Goal: Book appointment/travel/reservation

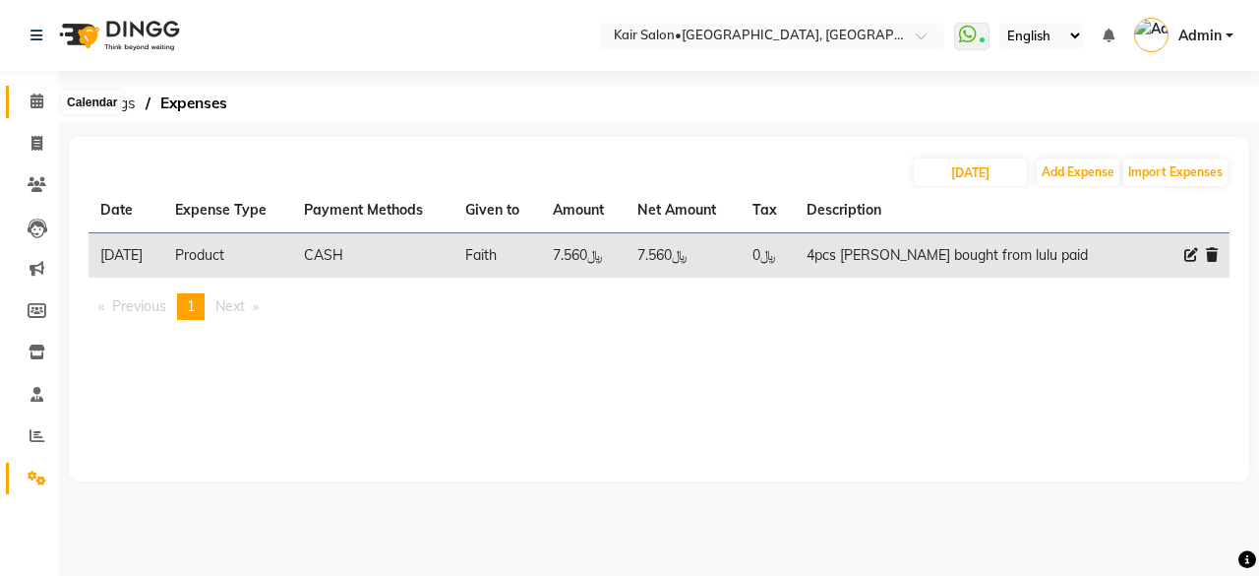
click at [33, 101] on icon at bounding box center [36, 100] width 13 height 15
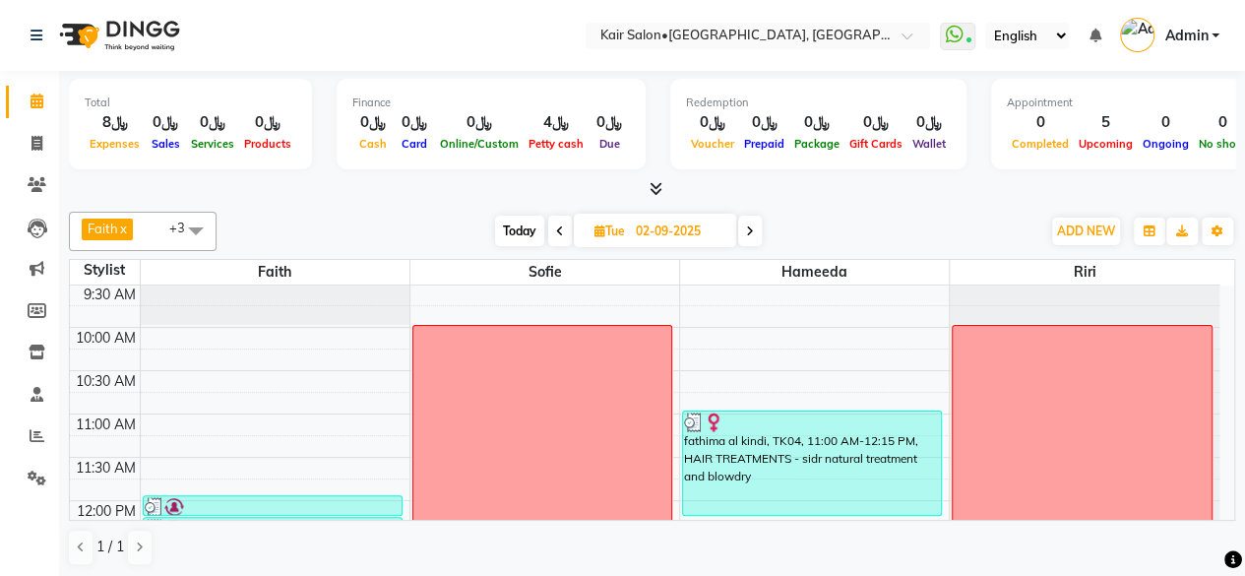
scroll to position [197, 0]
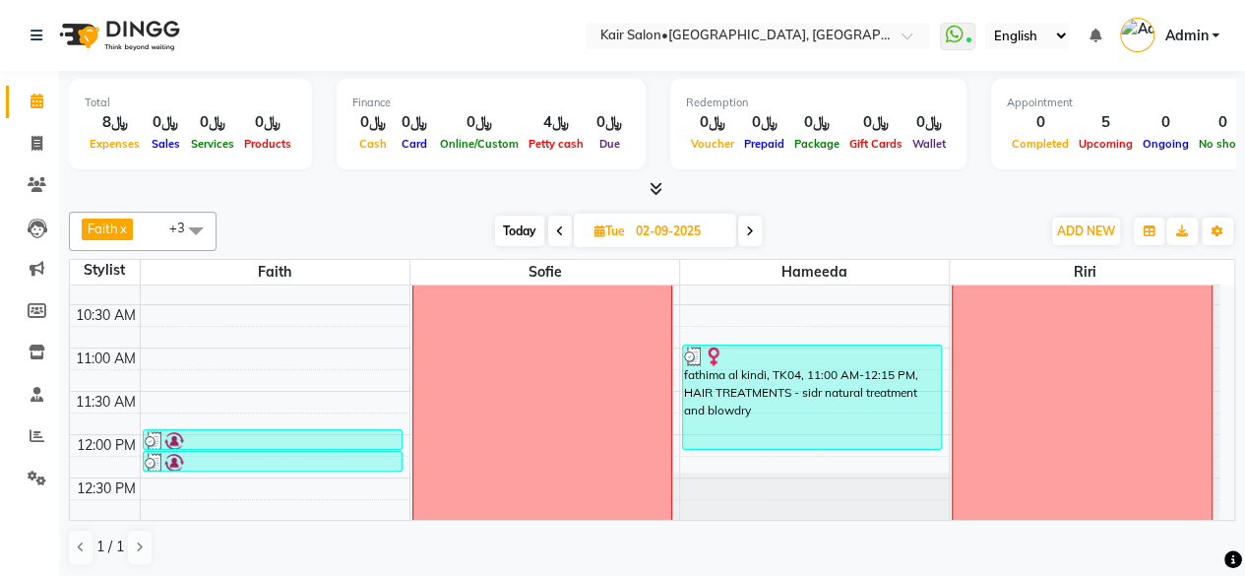
click at [517, 233] on span "Today" at bounding box center [519, 230] width 49 height 30
type input "[DATE]"
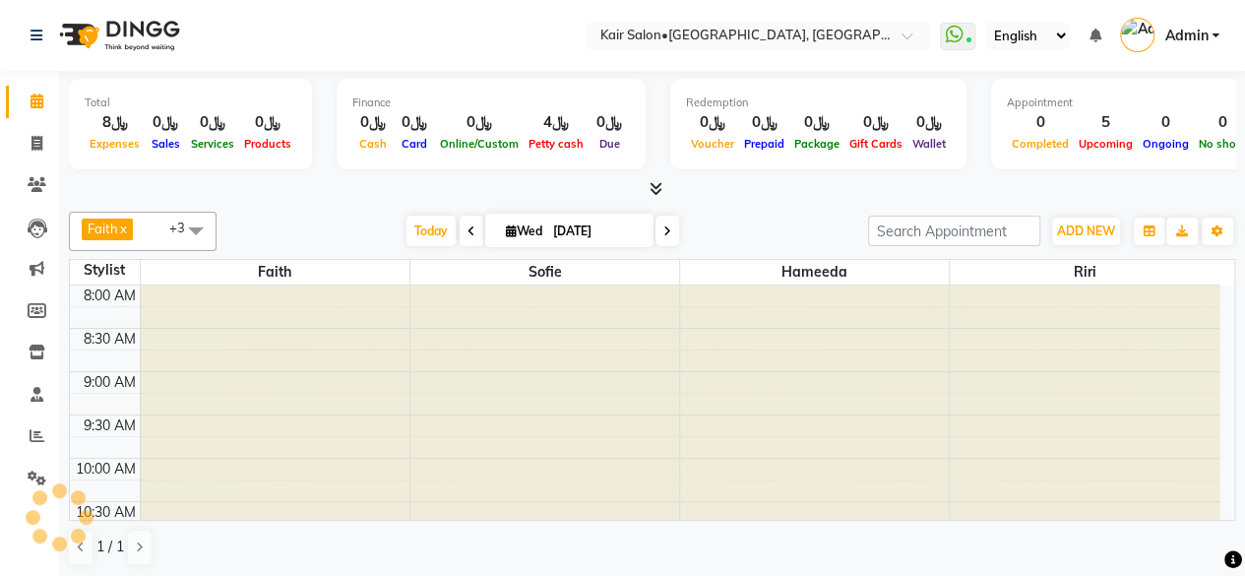
scroll to position [342, 0]
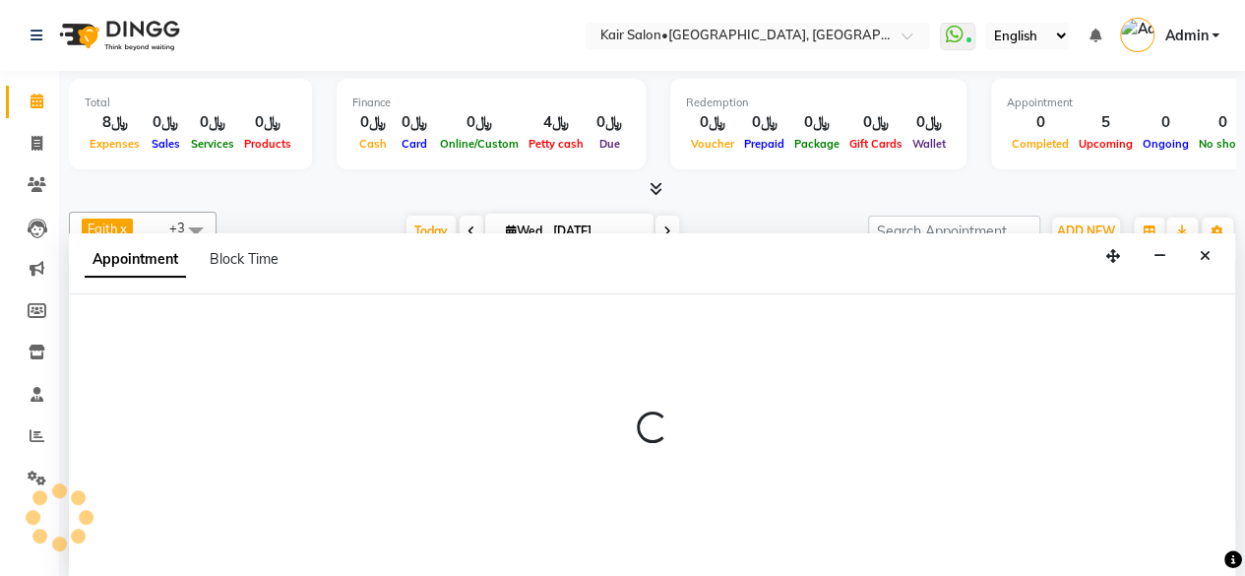
scroll to position [0, 0]
select select "66378"
select select "tentative"
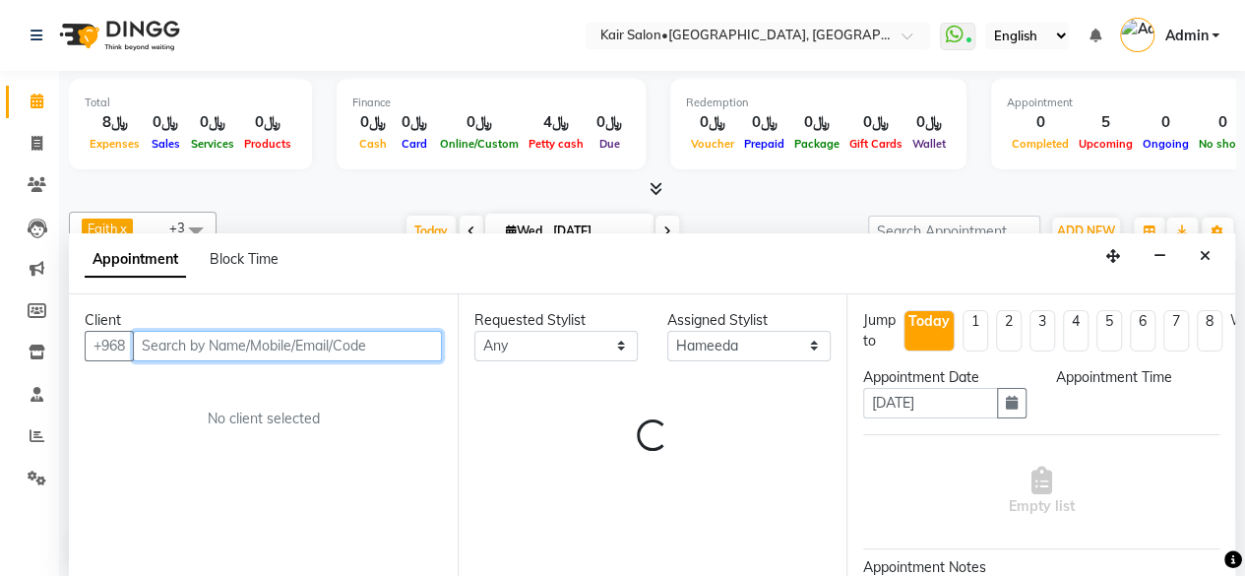
select select "750"
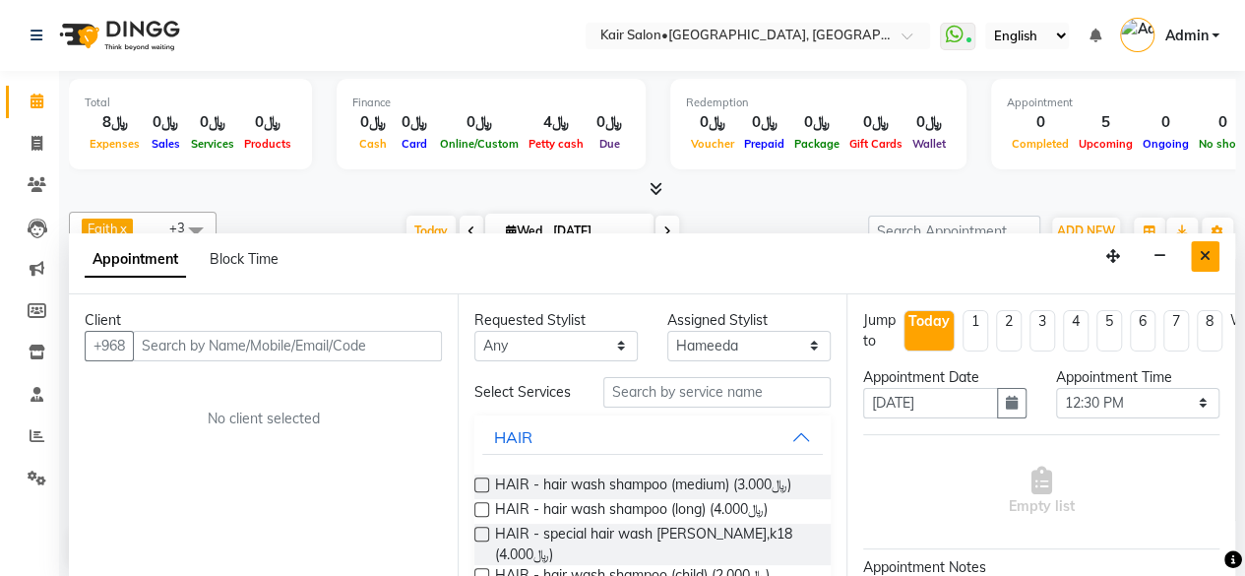
click at [1213, 243] on button "Close" at bounding box center [1204, 256] width 29 height 30
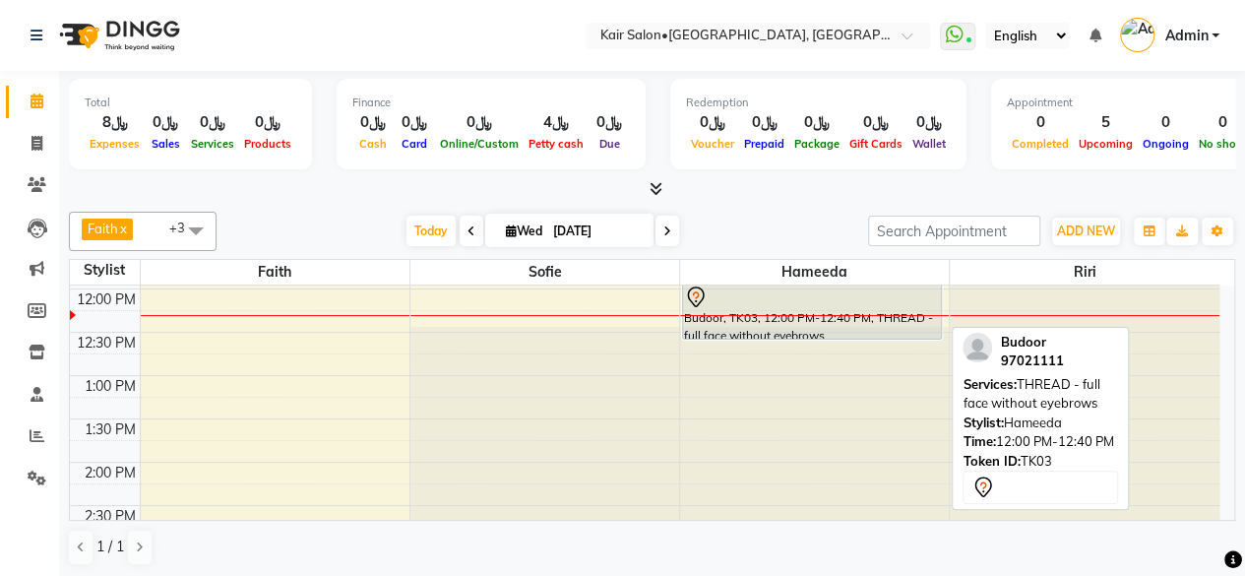
click at [897, 328] on div "Budoor, TK03, 12:00 PM-12:40 PM, THREAD - full face without eyebrows" at bounding box center [812, 311] width 258 height 54
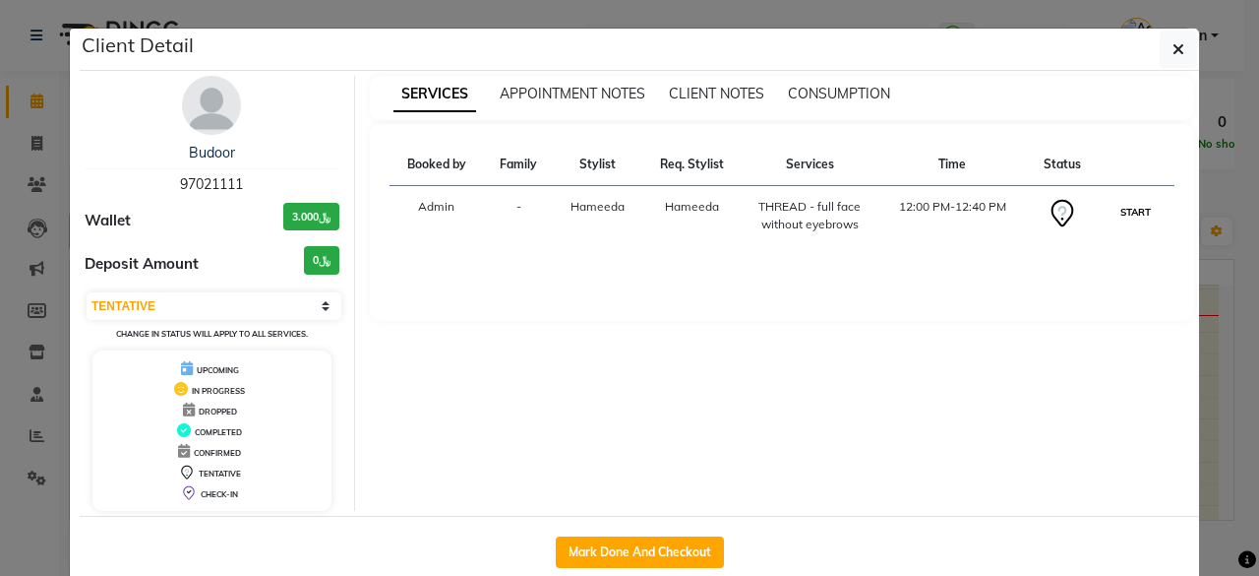
click at [1129, 212] on button "START" at bounding box center [1136, 212] width 40 height 25
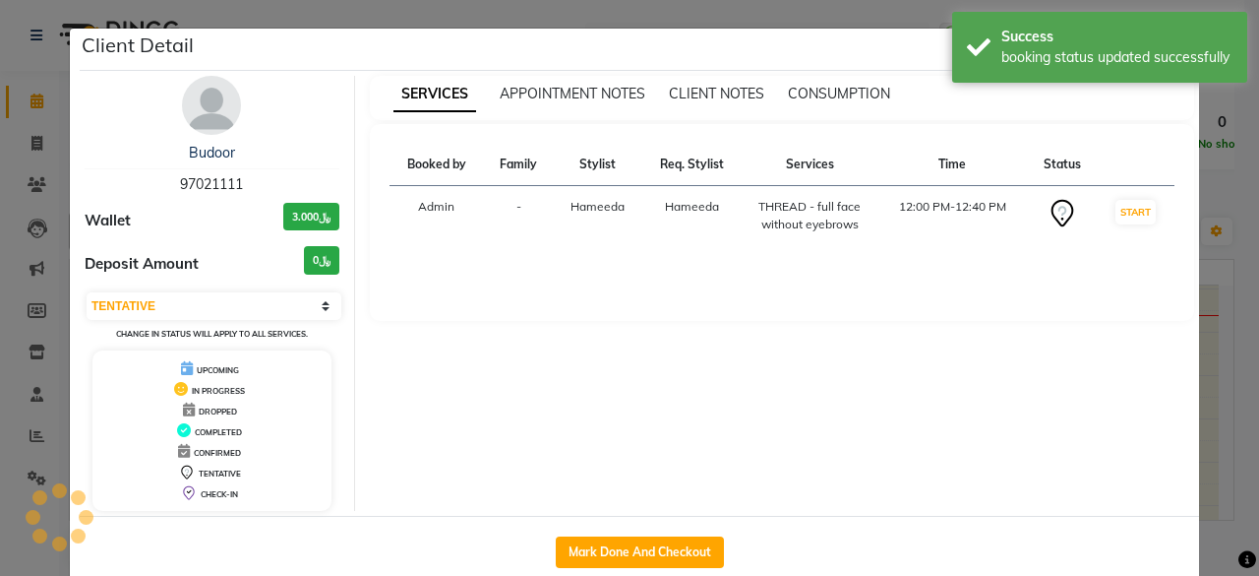
select select "1"
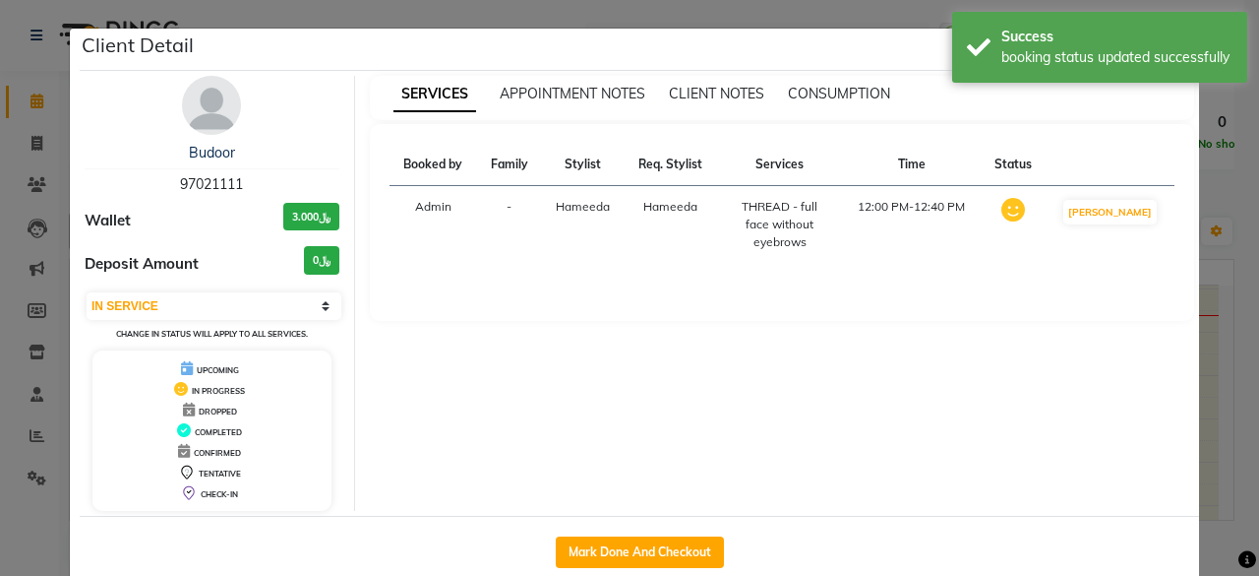
click at [1219, 196] on ngb-modal-window "Client Detail Budoor 97021111 Wallet ﷼3.000 Deposit Amount ﷼0 Select IN SERVICE…" at bounding box center [629, 288] width 1259 height 576
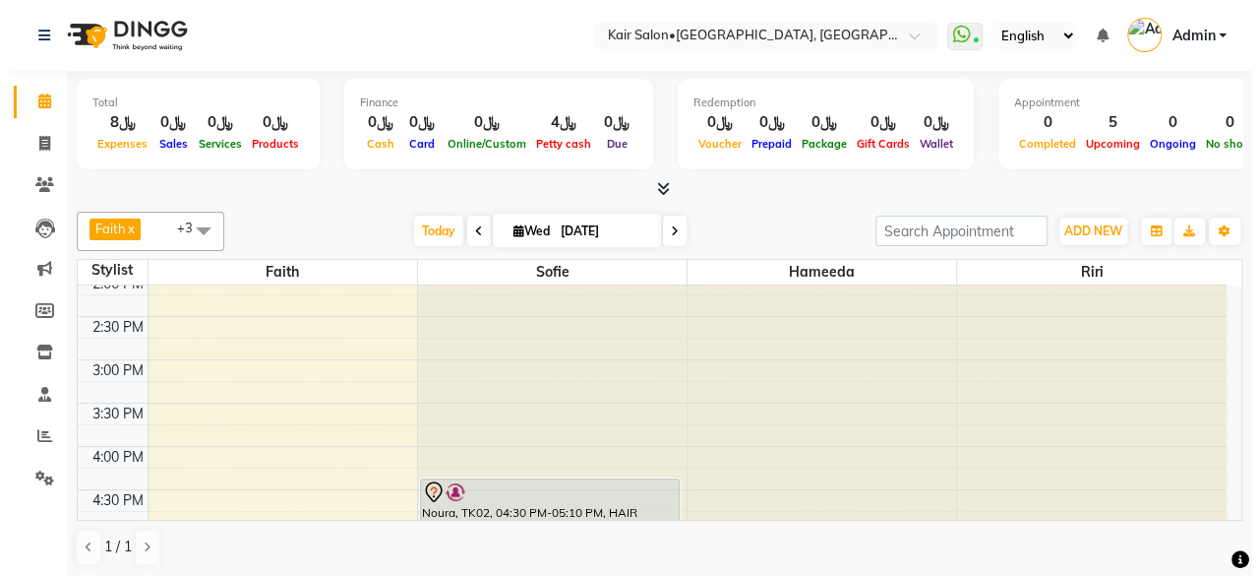
scroll to position [638, 0]
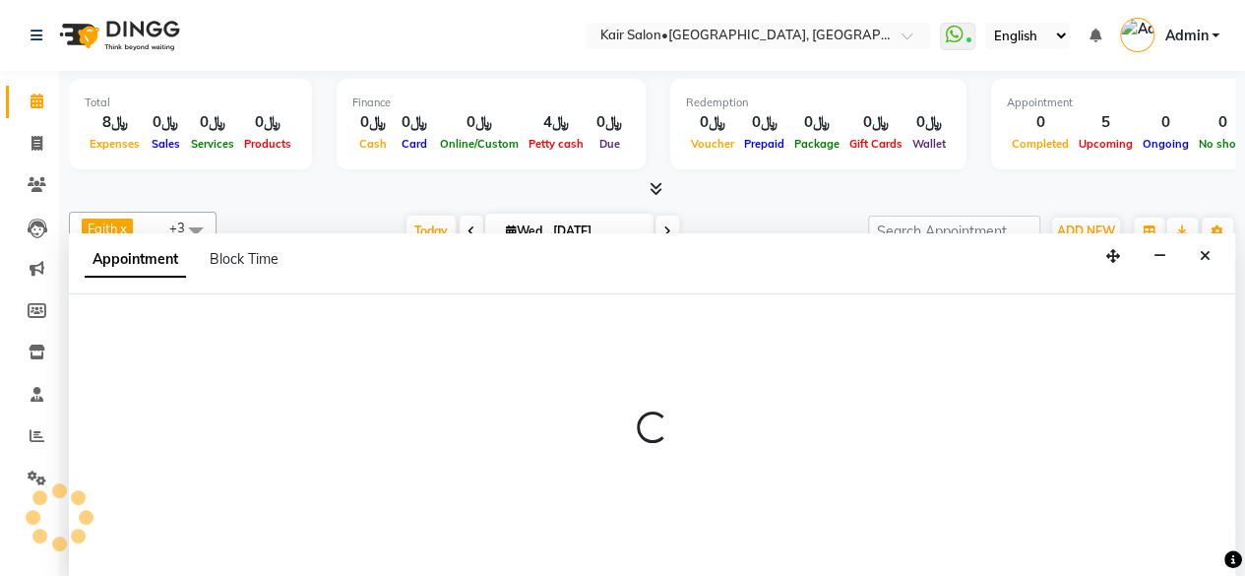
select select "66378"
select select "975"
select select "tentative"
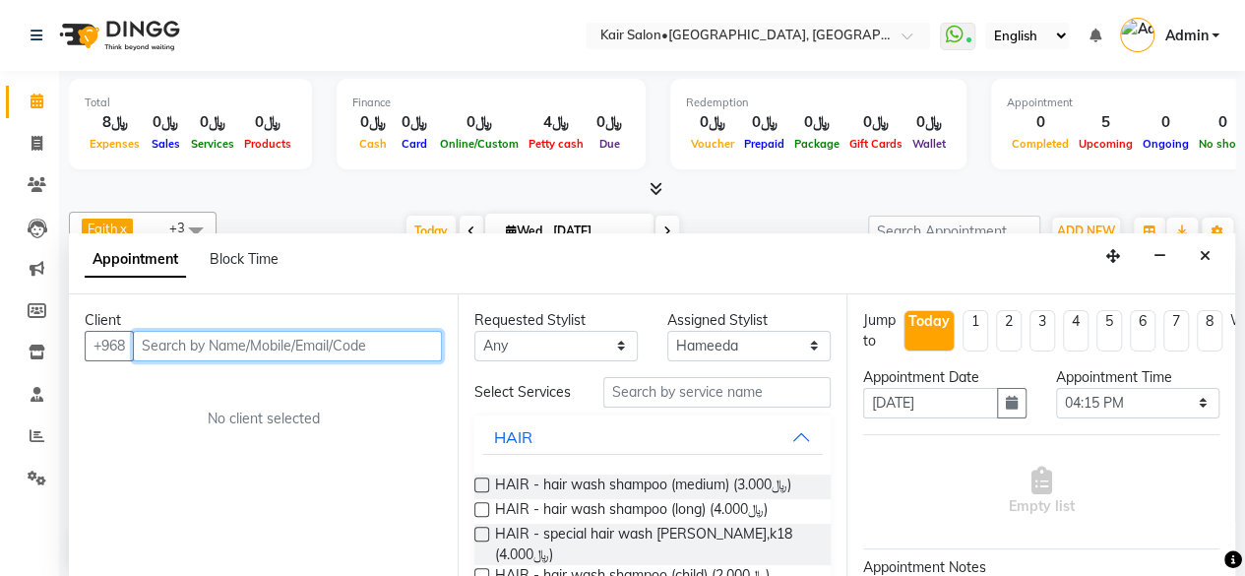
click at [399, 341] on input "text" at bounding box center [287, 346] width 309 height 30
click at [220, 343] on input "text" at bounding box center [287, 346] width 309 height 30
type input "Raya al abri"
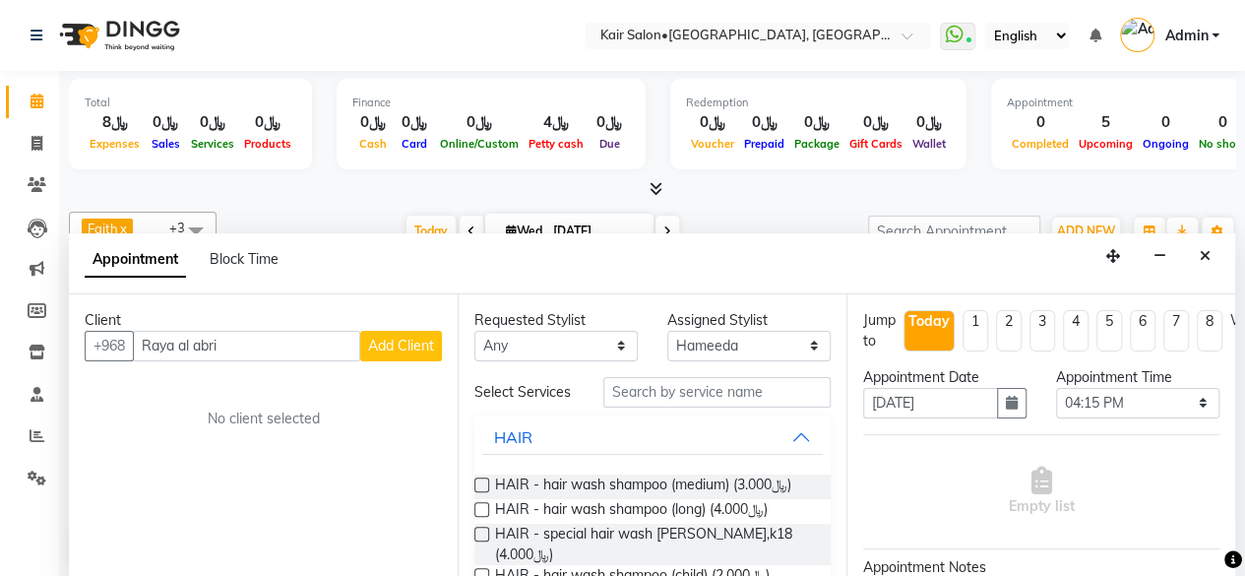
click at [387, 344] on span "Add Client" at bounding box center [401, 345] width 66 height 18
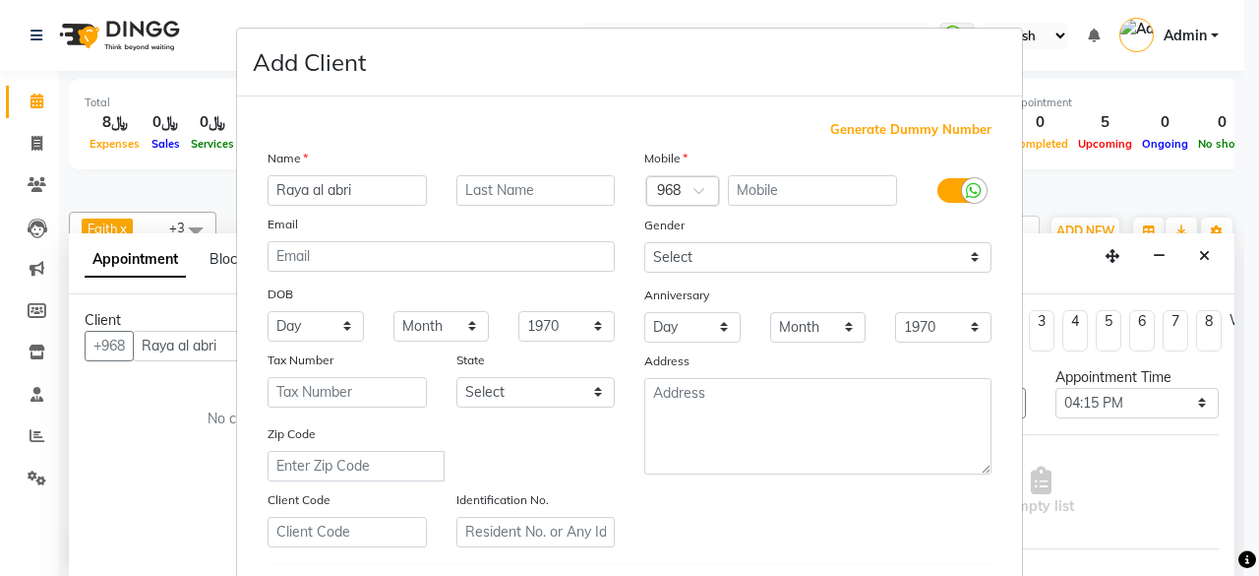
click at [388, 183] on input "Raya al abri" at bounding box center [347, 190] width 159 height 30
click at [822, 184] on input "text" at bounding box center [813, 190] width 170 height 30
type input "90925557"
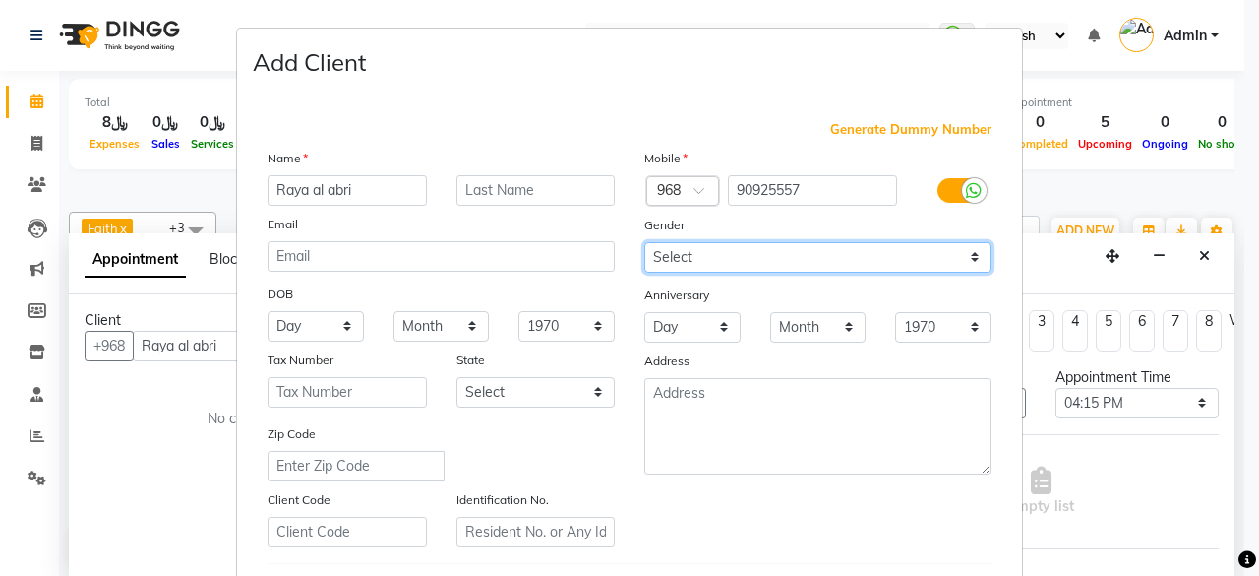
click at [967, 253] on select "Select [DEMOGRAPHIC_DATA] [DEMOGRAPHIC_DATA] Other Prefer Not To Say" at bounding box center [817, 257] width 347 height 30
select select "[DEMOGRAPHIC_DATA]"
click at [644, 242] on select "Select [DEMOGRAPHIC_DATA] [DEMOGRAPHIC_DATA] Other Prefer Not To Say" at bounding box center [817, 257] width 347 height 30
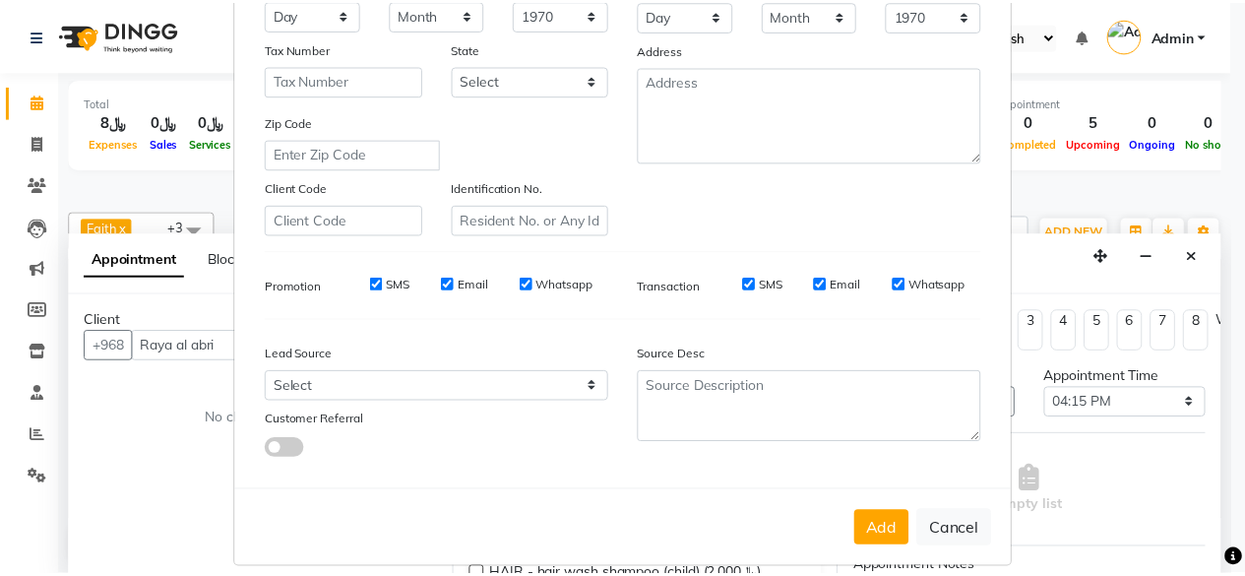
scroll to position [329, 0]
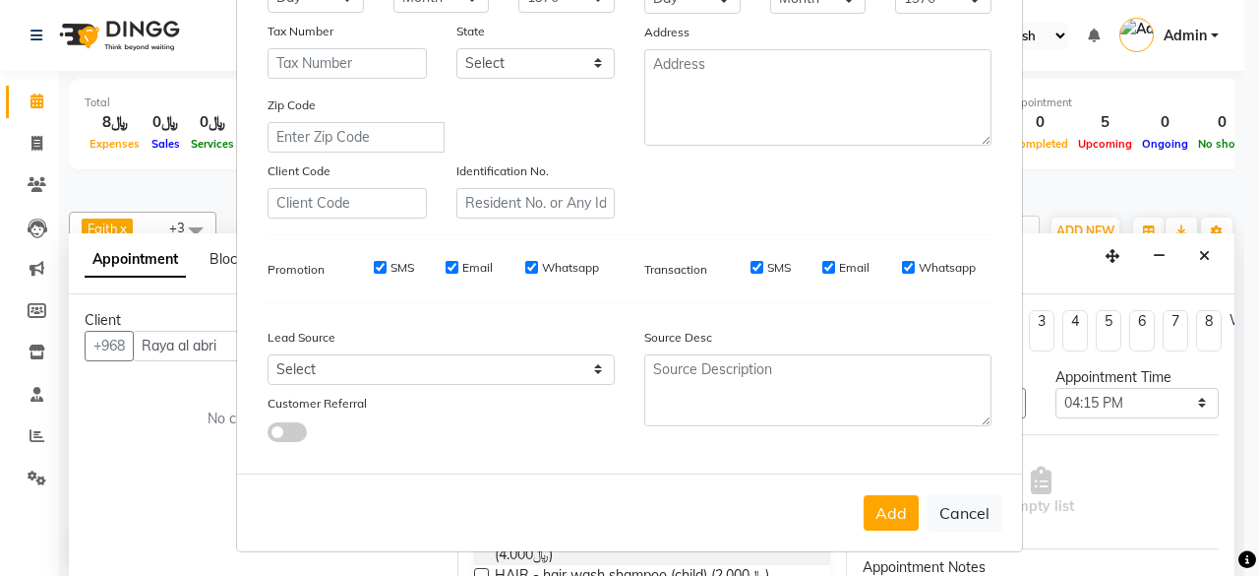
click at [883, 505] on button "Add" at bounding box center [891, 512] width 55 height 35
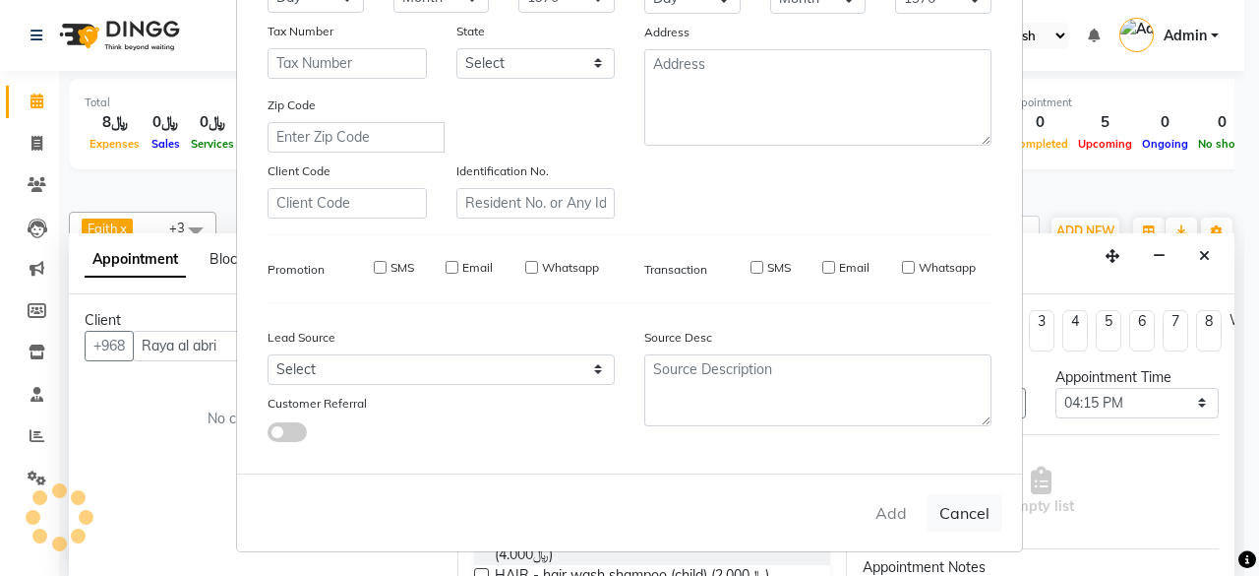
type input "90925557"
select select
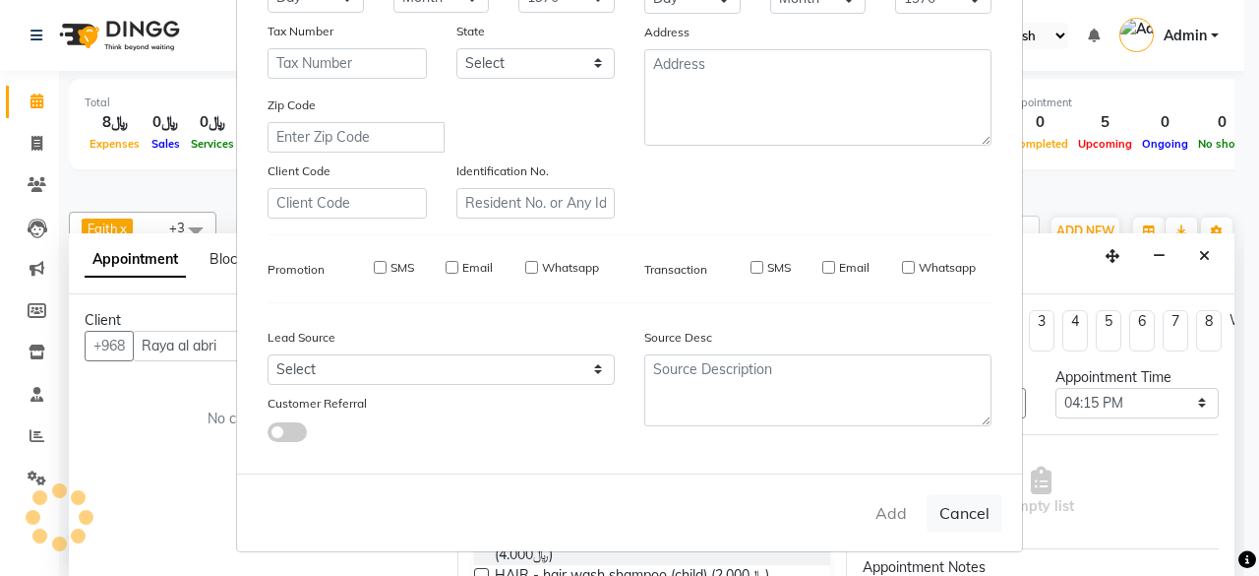
select select
checkbox input "false"
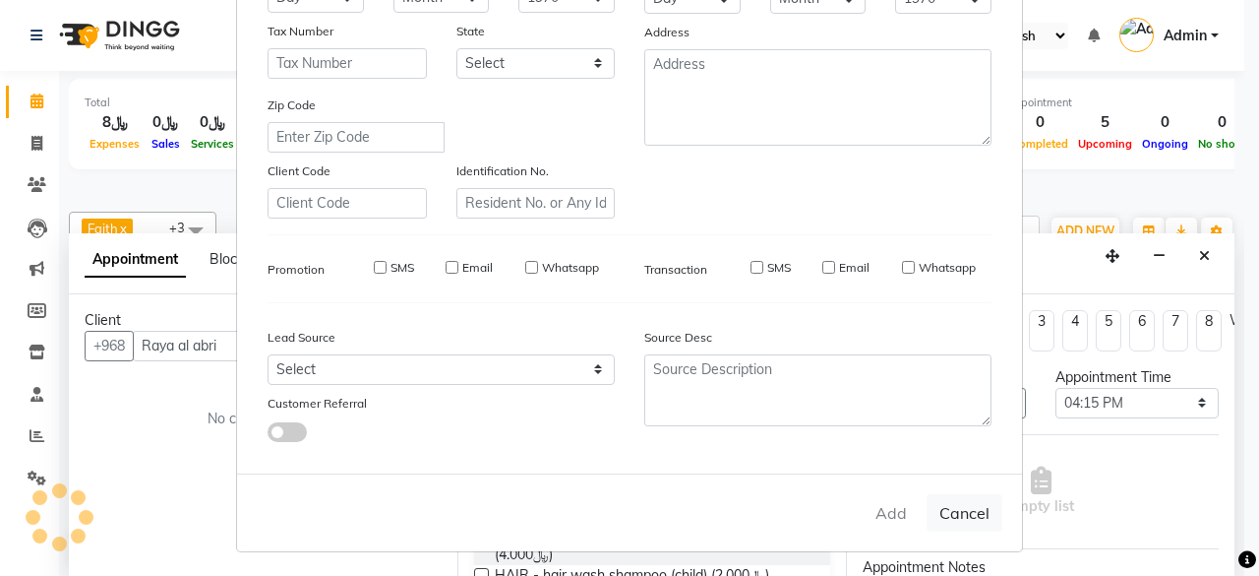
checkbox input "false"
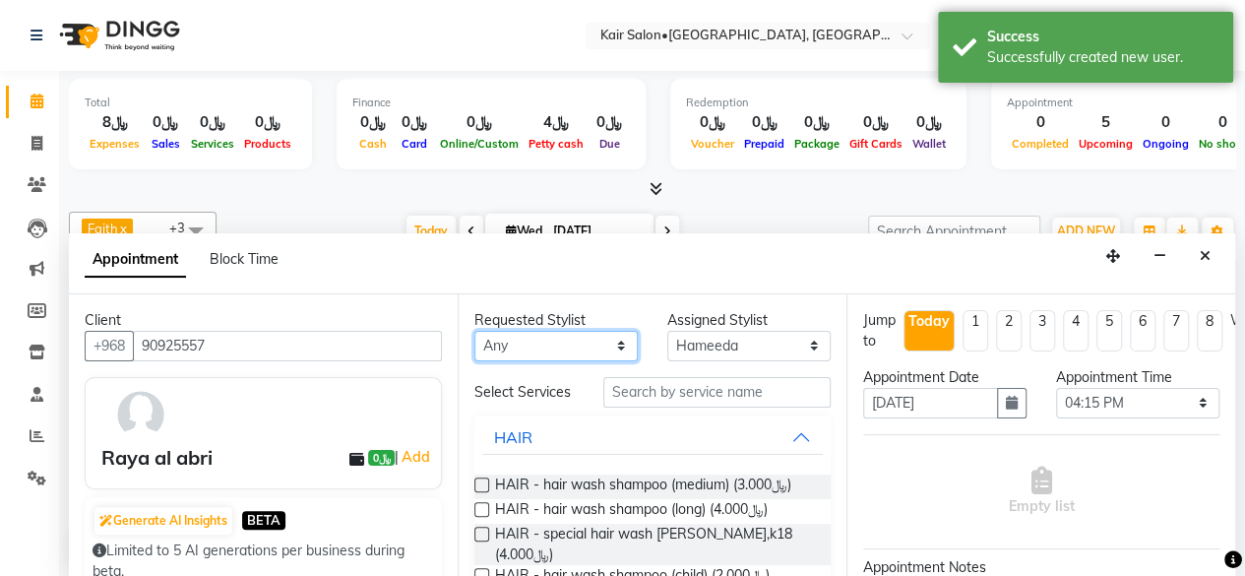
click at [612, 340] on select "Any Faith HABSATBEE [PERSON_NAME] Madam [PERSON_NAME] Madam [PERSON_NAME] Madam…" at bounding box center [555, 346] width 163 height 30
select select "66378"
click at [474, 331] on select "Any Faith HABSATBEE [PERSON_NAME] Madam [PERSON_NAME] Madam [PERSON_NAME] Madam…" at bounding box center [555, 346] width 163 height 30
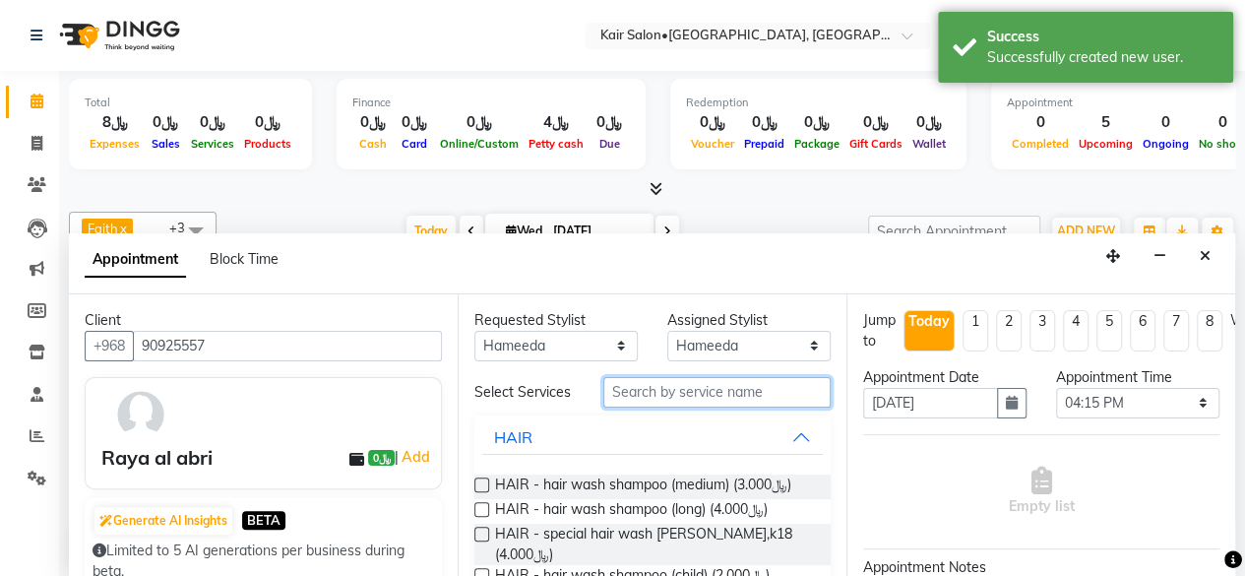
click at [649, 399] on input "text" at bounding box center [716, 392] width 227 height 30
type input "was"
click at [471, 495] on div "Requested Stylist Any Faith HABSATBEE [PERSON_NAME] Madam [PERSON_NAME] Madam […" at bounding box center [651, 436] width 389 height 284
click at [482, 492] on label at bounding box center [481, 484] width 15 height 15
click at [482, 493] on input "checkbox" at bounding box center [480, 486] width 13 height 13
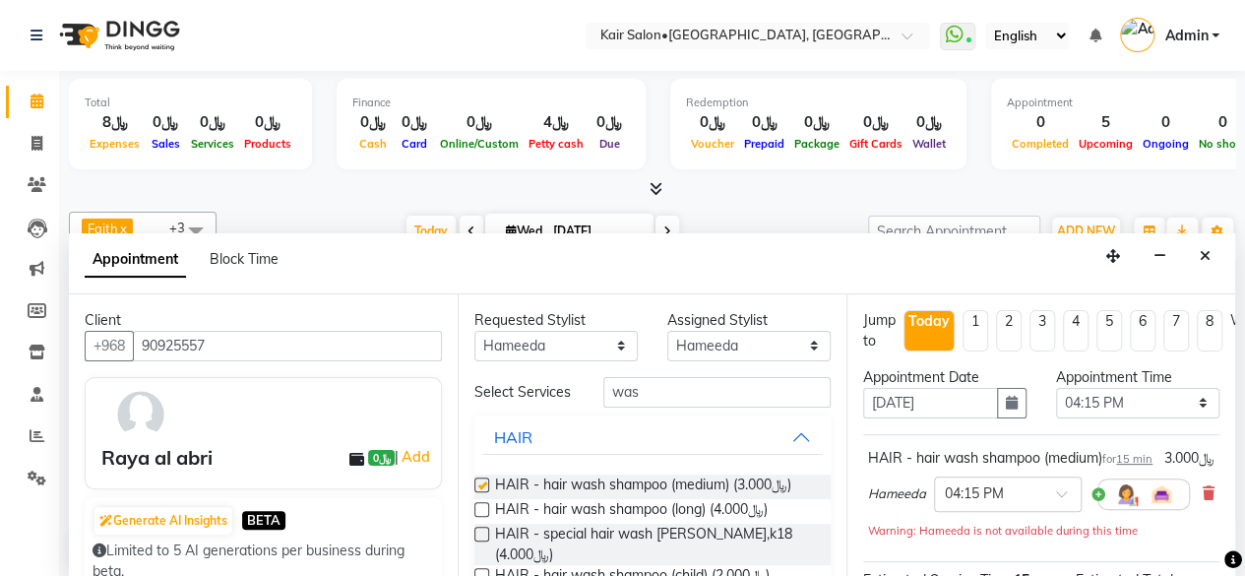
checkbox input "false"
click at [657, 396] on input "was" at bounding box center [716, 392] width 227 height 30
type input "w"
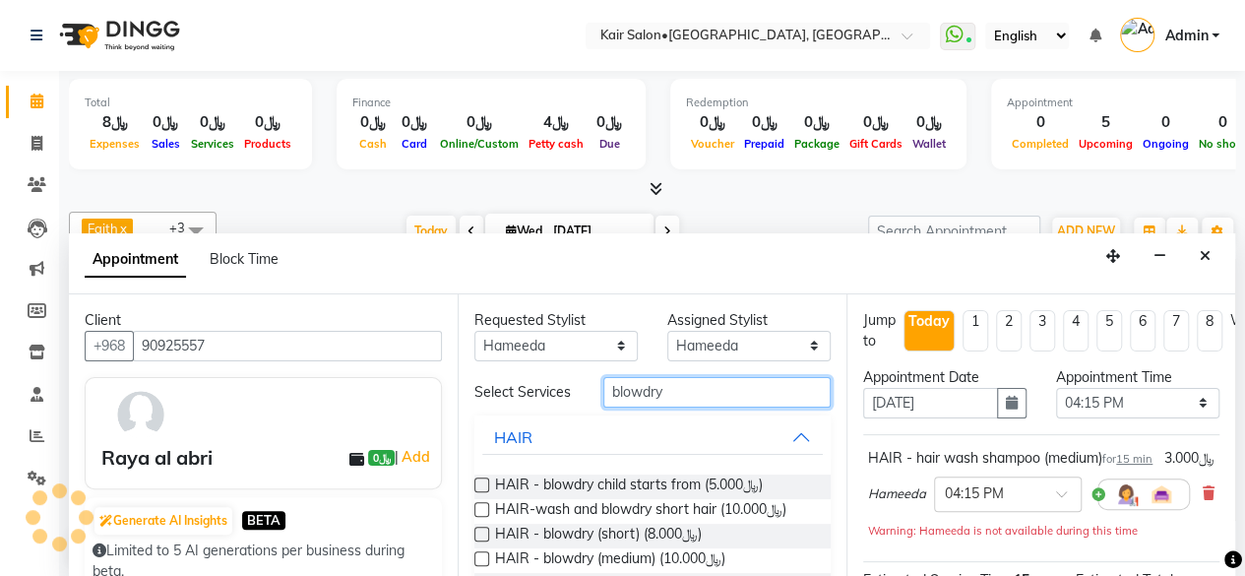
type input "blowdry"
click at [478, 566] on label at bounding box center [481, 558] width 15 height 15
click at [478, 567] on input "checkbox" at bounding box center [480, 560] width 13 height 13
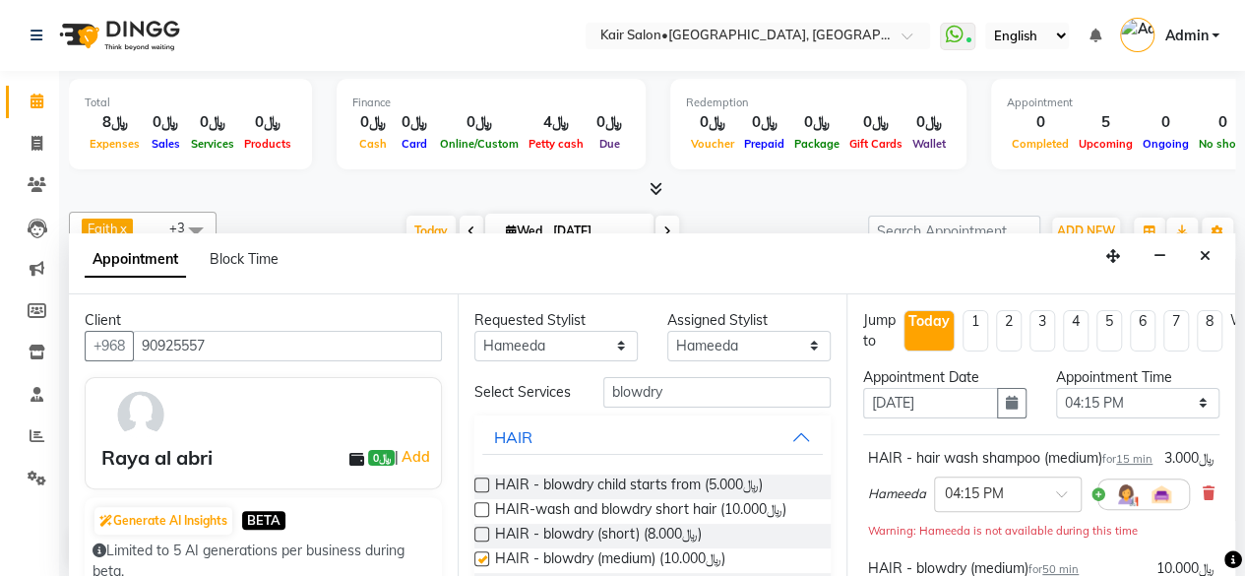
checkbox input "false"
click at [712, 395] on input "blowdry" at bounding box center [716, 392] width 227 height 30
type input "b"
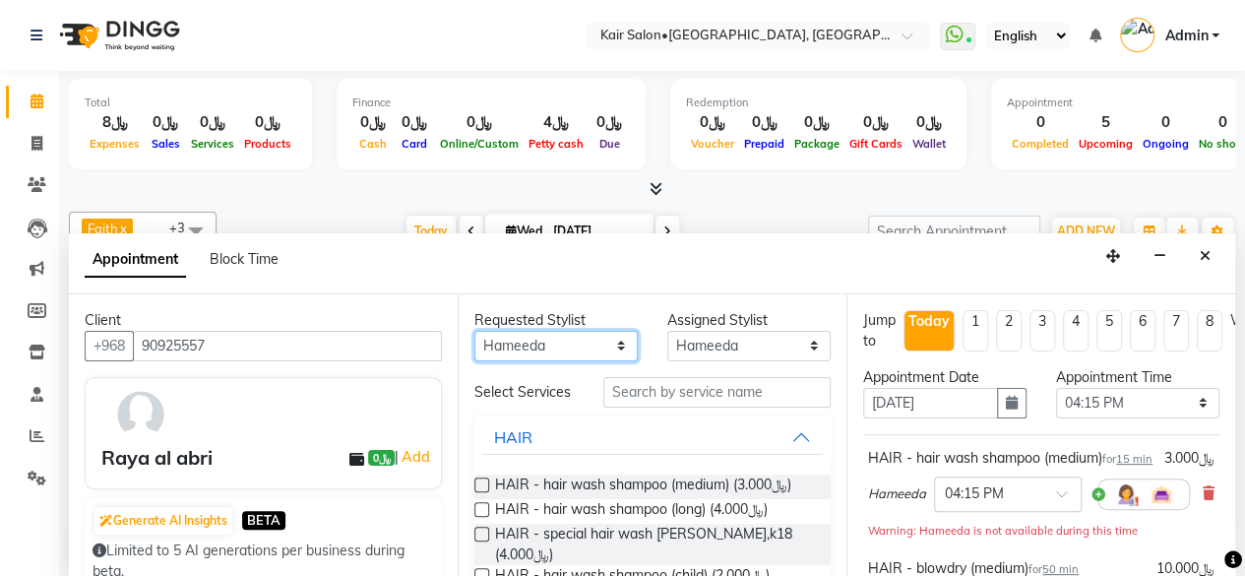
click at [613, 345] on select "Any Faith HABSATBEE [PERSON_NAME] Madam [PERSON_NAME] Madam [PERSON_NAME] Madam…" at bounding box center [555, 346] width 163 height 30
select select "89249"
click at [474, 331] on select "Any Faith HABSATBEE [PERSON_NAME] Madam [PERSON_NAME] Madam [PERSON_NAME] Madam…" at bounding box center [555, 346] width 163 height 30
select select "89249"
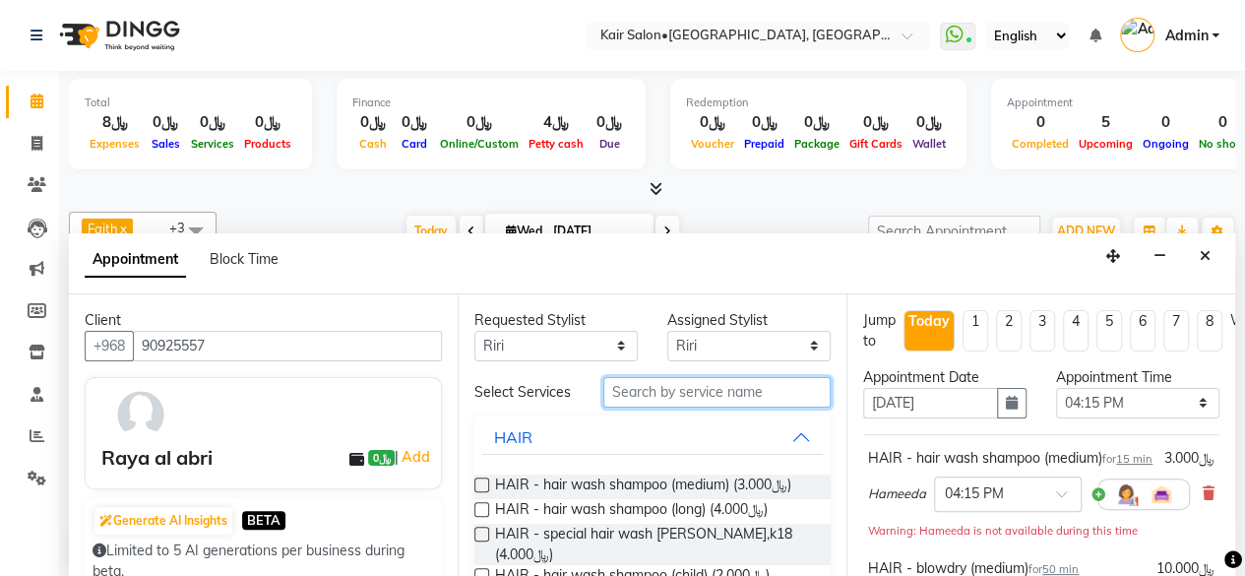
click at [667, 401] on input "text" at bounding box center [716, 392] width 227 height 30
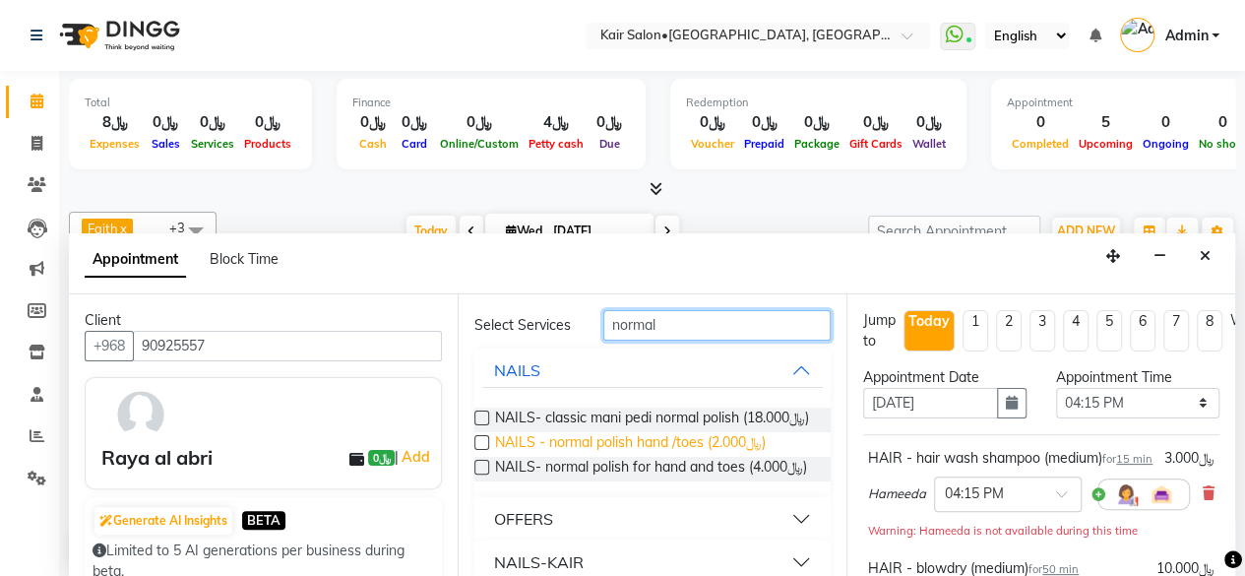
scroll to position [98, 0]
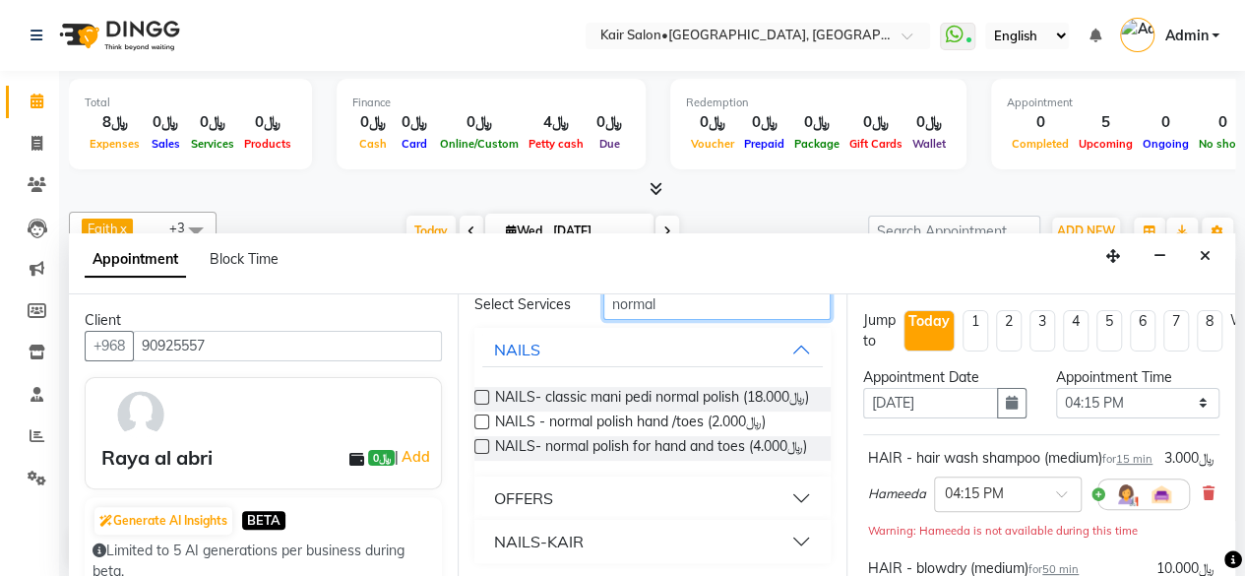
type input "normal"
click at [480, 454] on label at bounding box center [481, 446] width 15 height 15
click at [480, 455] on input "checkbox" at bounding box center [480, 448] width 13 height 13
checkbox input "false"
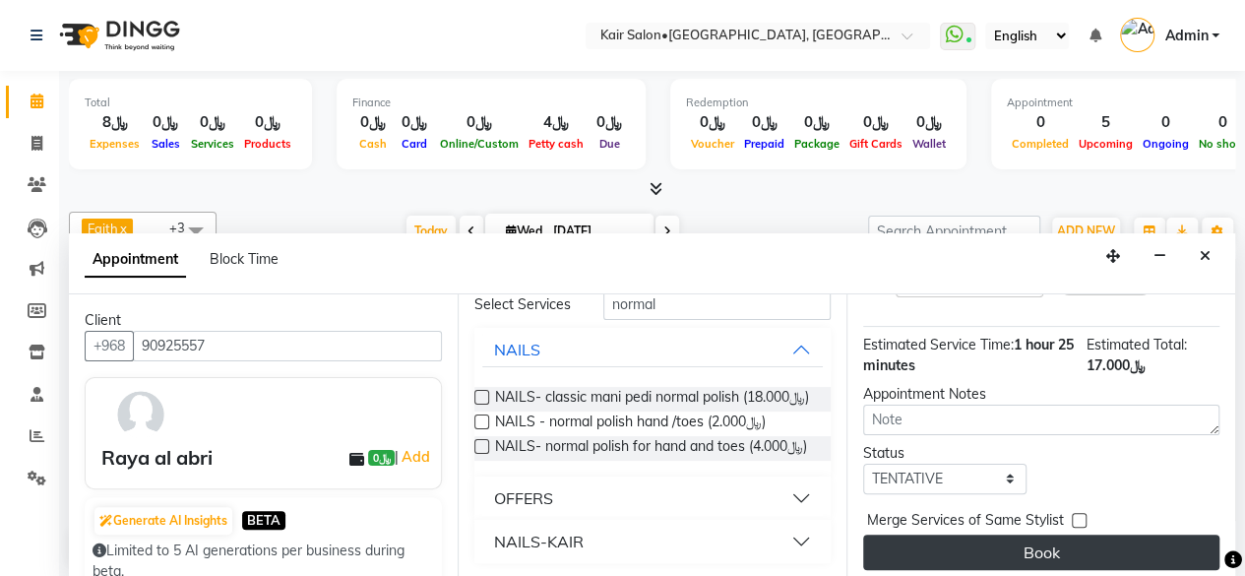
scroll to position [476, 0]
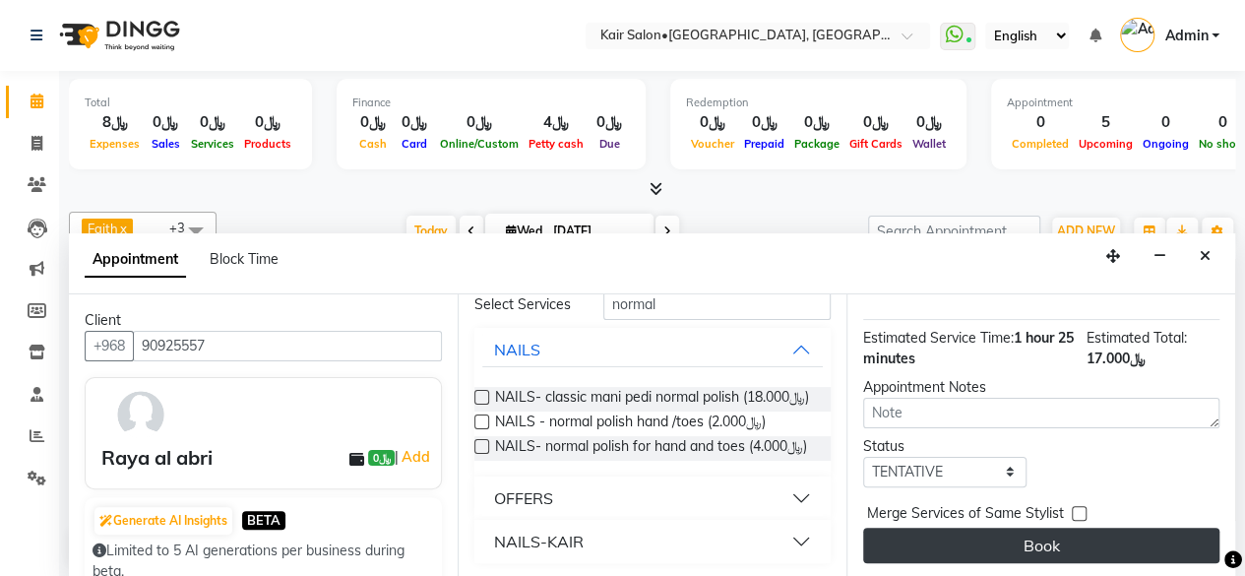
click at [1068, 527] on button "Book" at bounding box center [1041, 544] width 356 height 35
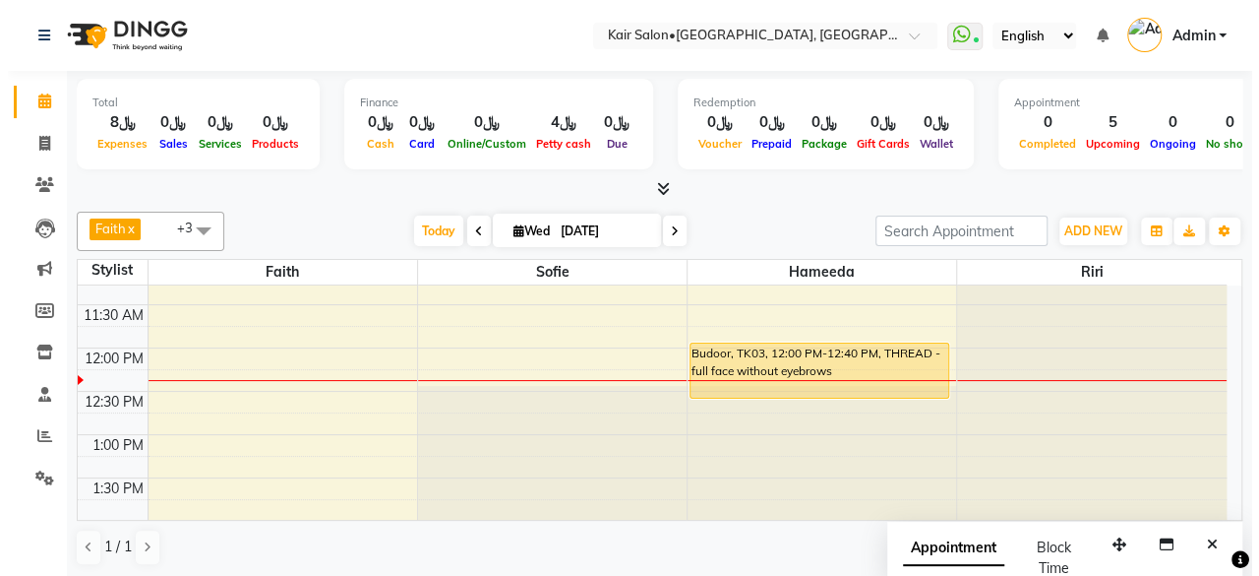
scroll to position [244, 0]
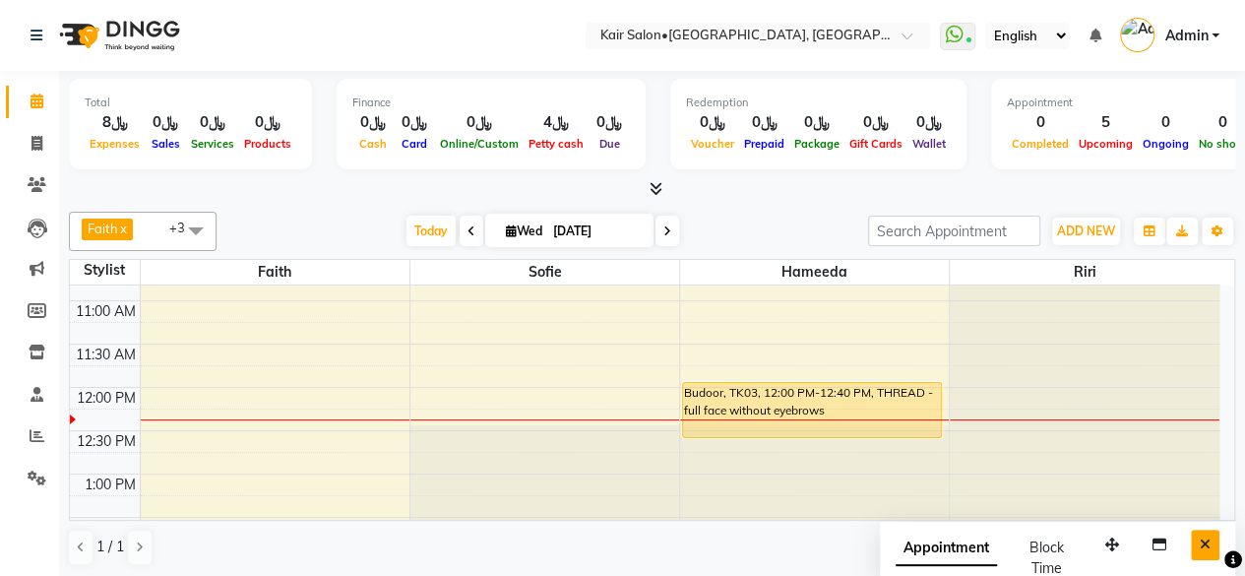
click at [1204, 541] on icon "Close" at bounding box center [1204, 544] width 11 height 14
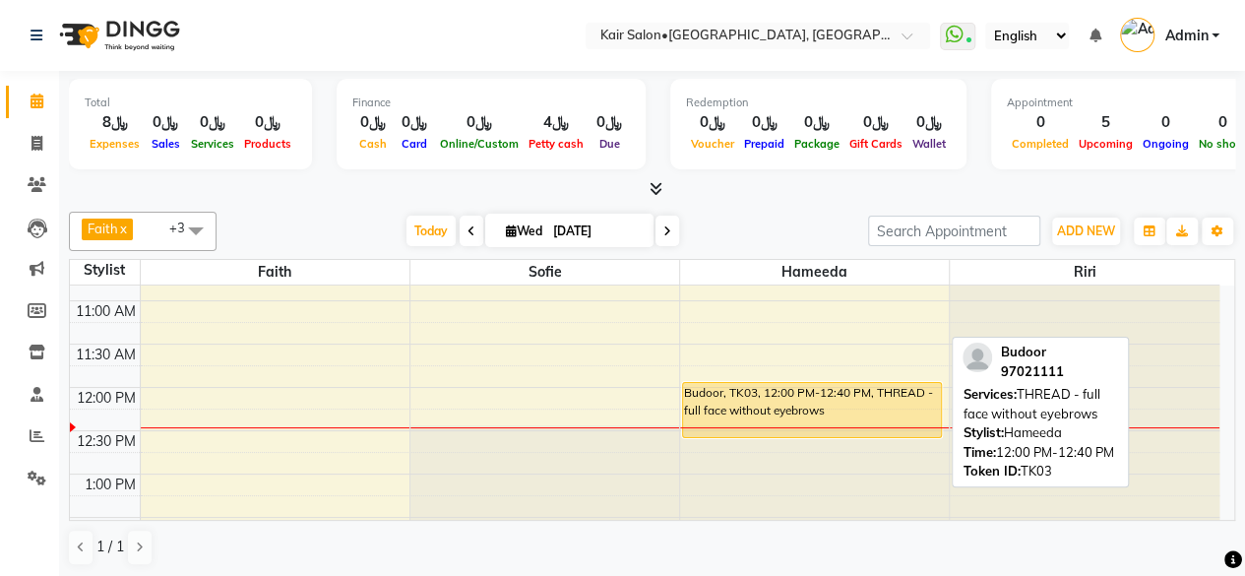
click at [861, 409] on div "Budoor, TK03, 12:00 PM-12:40 PM, THREAD - full face without eyebrows" at bounding box center [812, 410] width 258 height 54
select select "1"
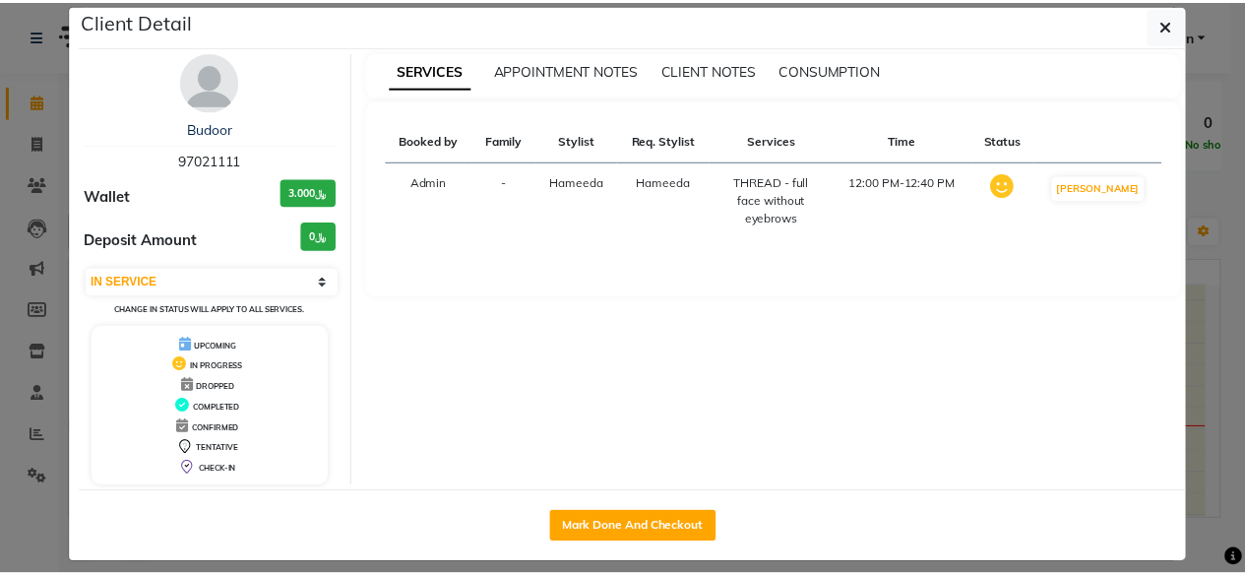
scroll to position [36, 0]
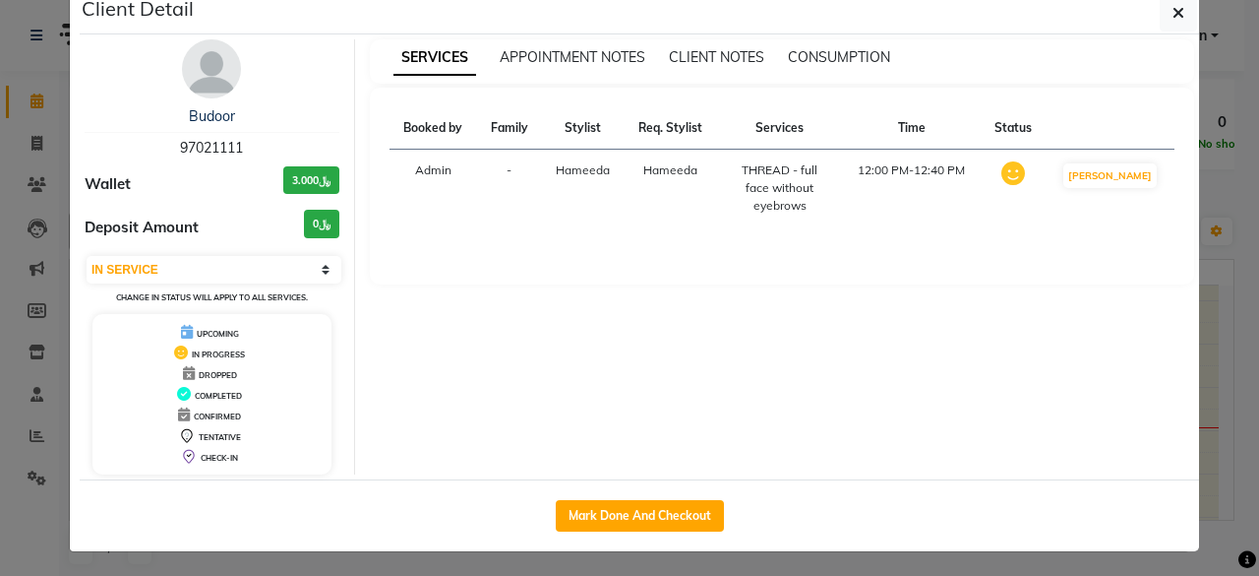
click at [1208, 208] on ngb-modal-window "Client Detail Budoor 97021111 Wallet ﷼3.000 Deposit Amount ﷼0 Select IN SERVICE…" at bounding box center [629, 288] width 1259 height 576
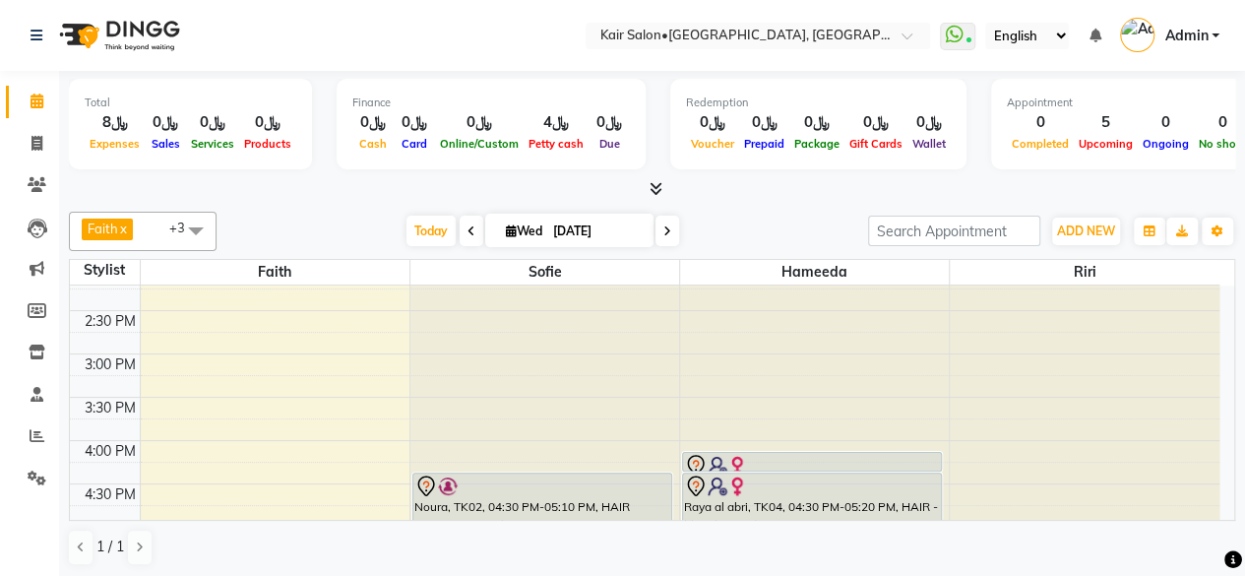
scroll to position [439, 0]
